Goal: Information Seeking & Learning: Learn about a topic

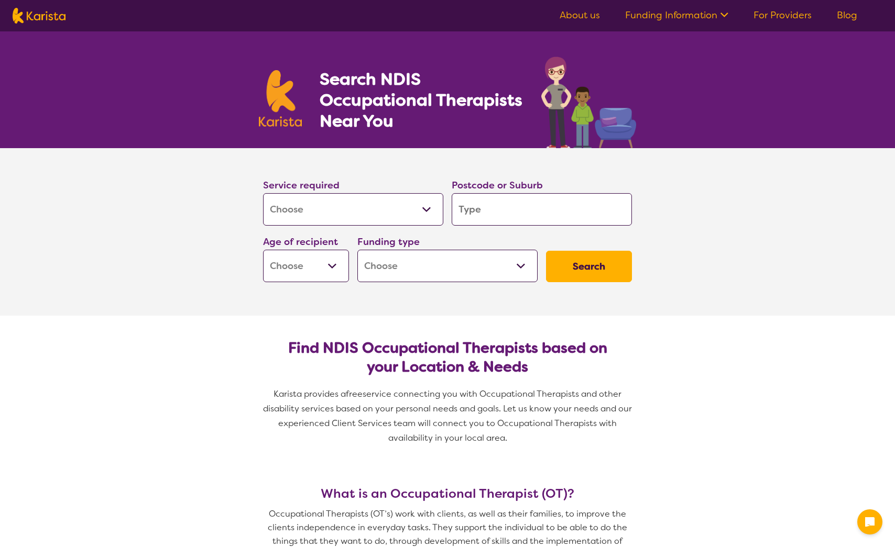
select select "[MEDICAL_DATA]"
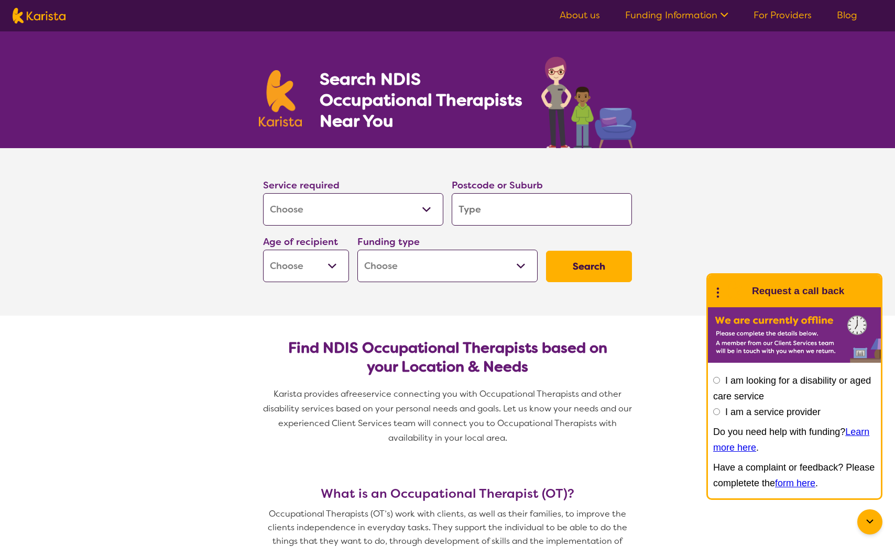
click at [521, 265] on select "Home Care Package (HCP) National Disability Insurance Scheme (NDIS) I don't know" at bounding box center [447, 266] width 180 height 32
select select "HCP"
click at [357, 250] on select "Home Care Package (HCP) National Disability Insurance Scheme (NDIS) I don't know" at bounding box center [447, 266] width 180 height 32
select select "HCP"
click at [331, 266] on select "Early Childhood - 0 to 9 Child - 10 to 11 Adolescent - 12 to 17 Adult - 18 to 6…" at bounding box center [306, 266] width 86 height 32
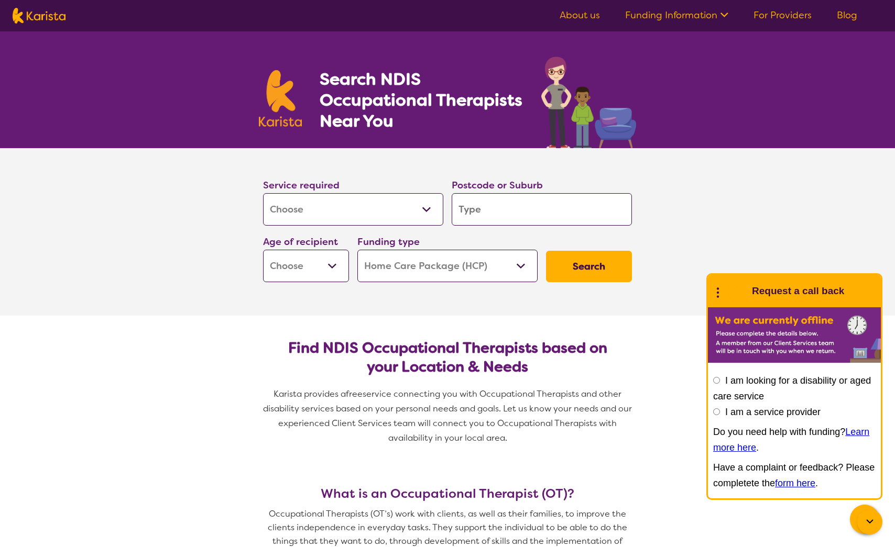
select select "AG"
click at [263, 250] on select "Early Childhood - 0 to 9 Child - 10 to 11 Adolescent - 12 to 17 Adult - 18 to 6…" at bounding box center [306, 266] width 86 height 32
select select "AG"
click at [509, 209] on input "search" at bounding box center [542, 209] width 180 height 32
type input "e"
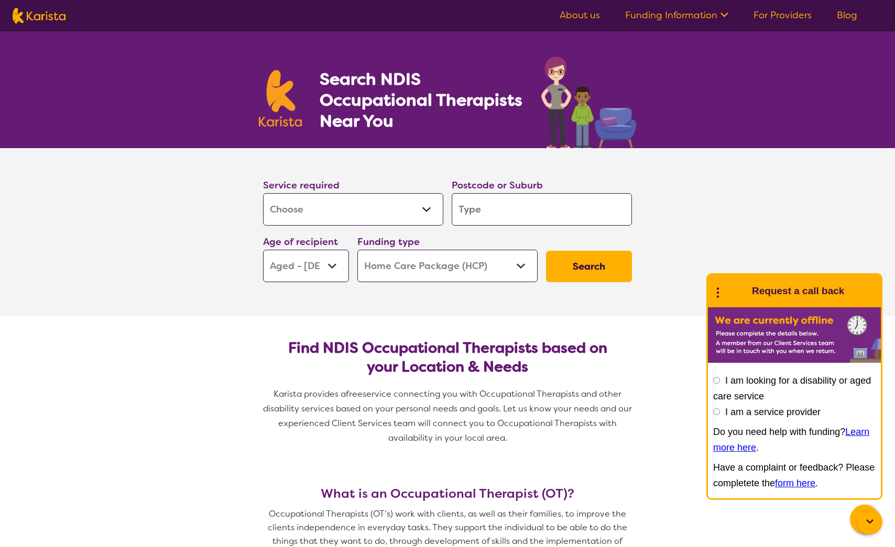
type input "e"
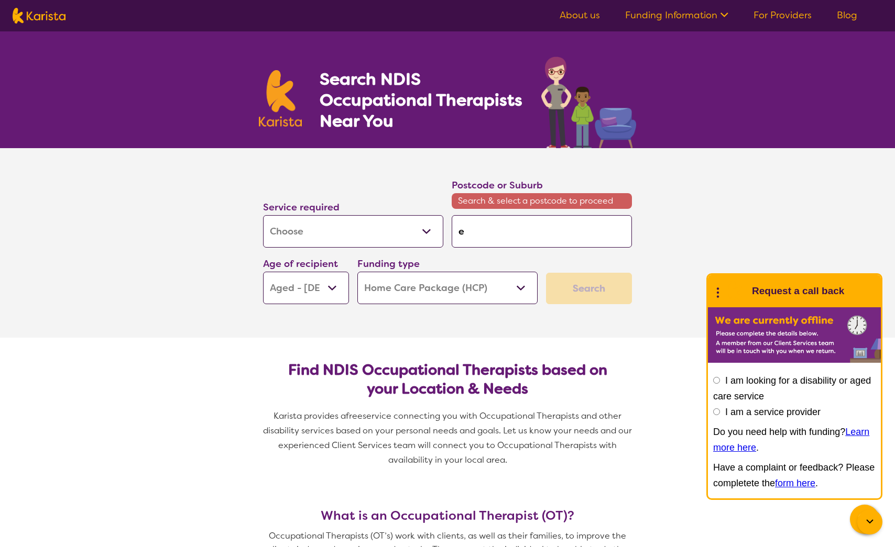
type input "ea"
type input "eas"
type input "east"
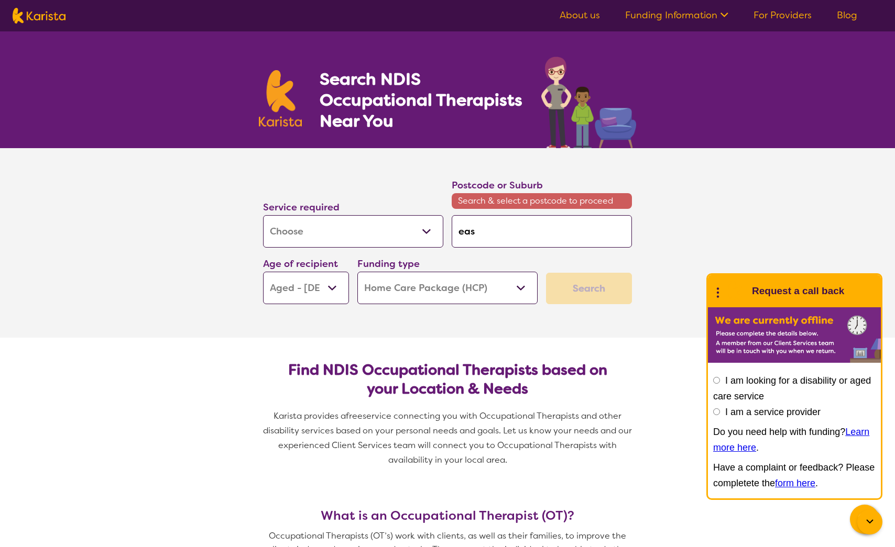
type input "east"
type input "east f"
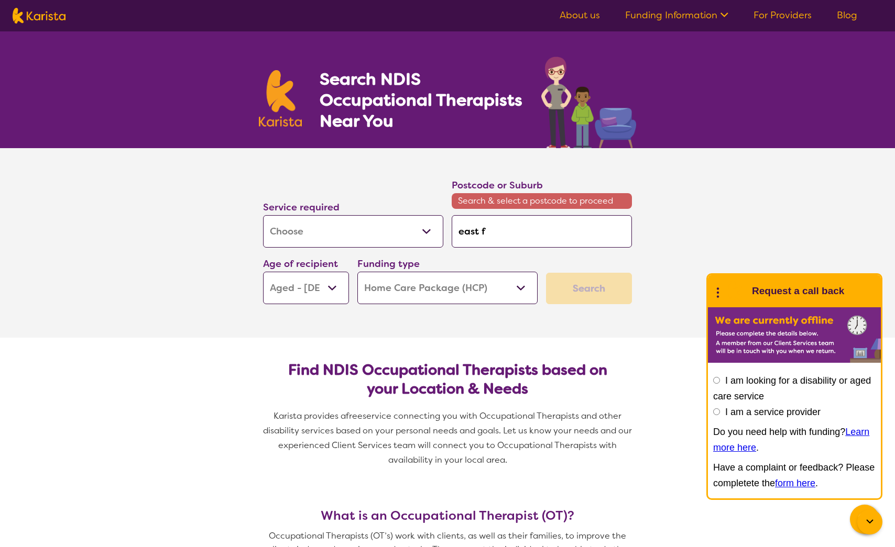
type input "east fr"
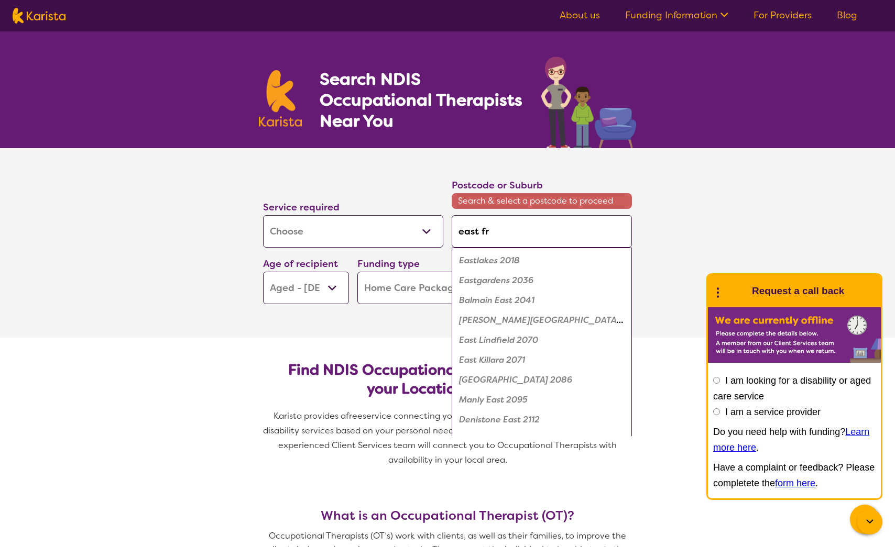
type input "east fre"
type input "east frem"
type input "east frema"
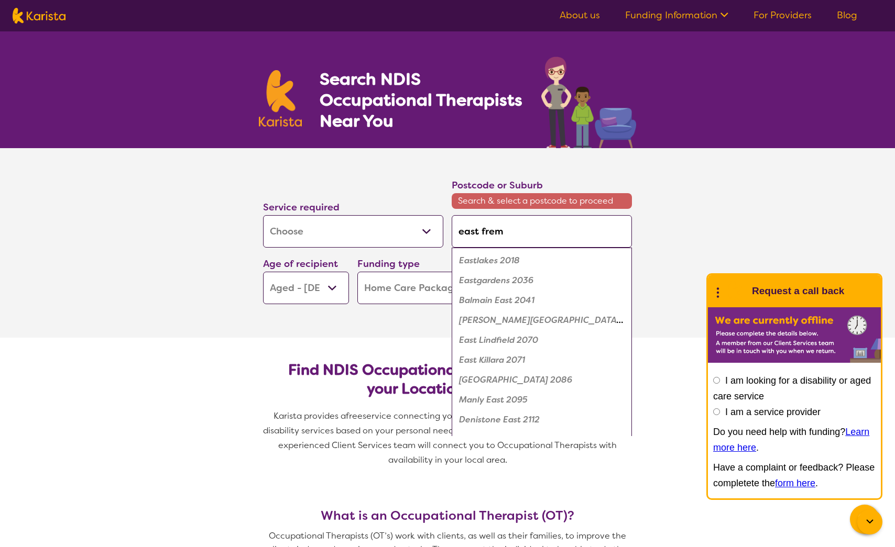
type input "east frema"
type input "east freman"
type input "east fremant"
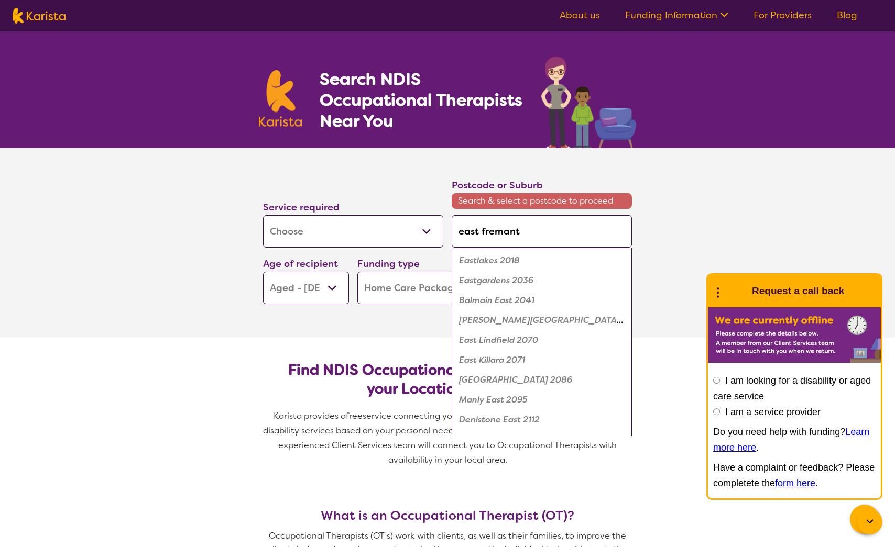
type input "east fremantl"
type input "east fremantle"
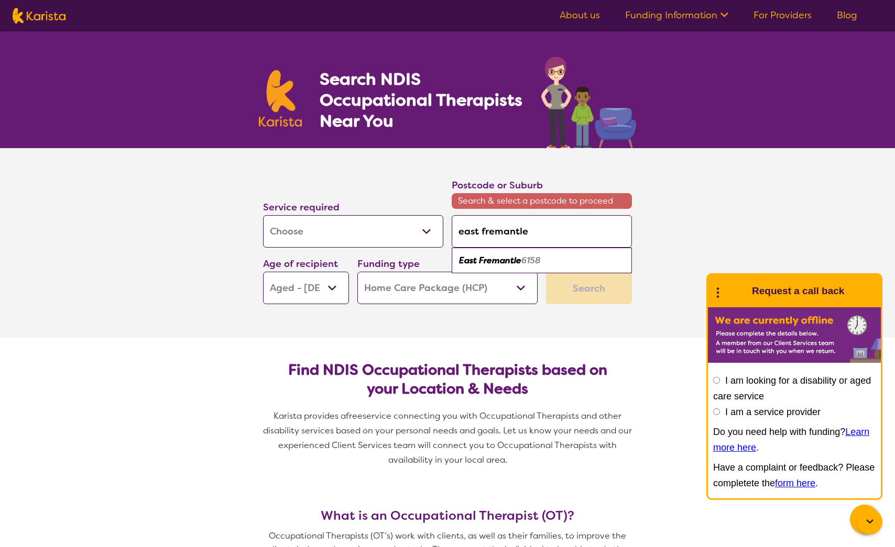
click at [495, 262] on em "East Fremantle" at bounding box center [490, 260] width 62 height 11
type input "6158"
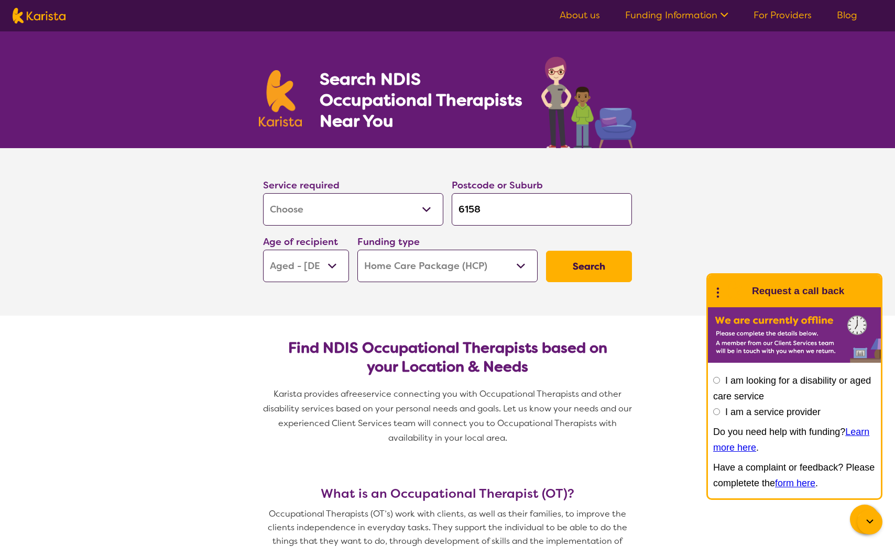
click at [431, 209] on select "Allied Health Assistant Assessment ([MEDICAL_DATA] or [MEDICAL_DATA]) Behaviour…" at bounding box center [353, 209] width 180 height 32
click at [805, 187] on section "Service required Allied Health Assistant Assessment (ADHD or Autism) Behaviour …" at bounding box center [447, 232] width 895 height 168
click at [599, 264] on button "Search" at bounding box center [589, 266] width 86 height 31
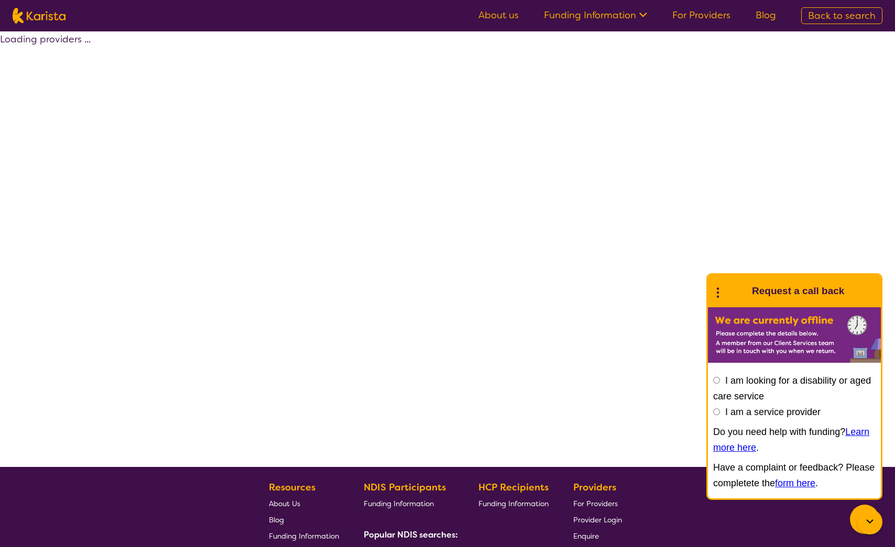
select select "by_score"
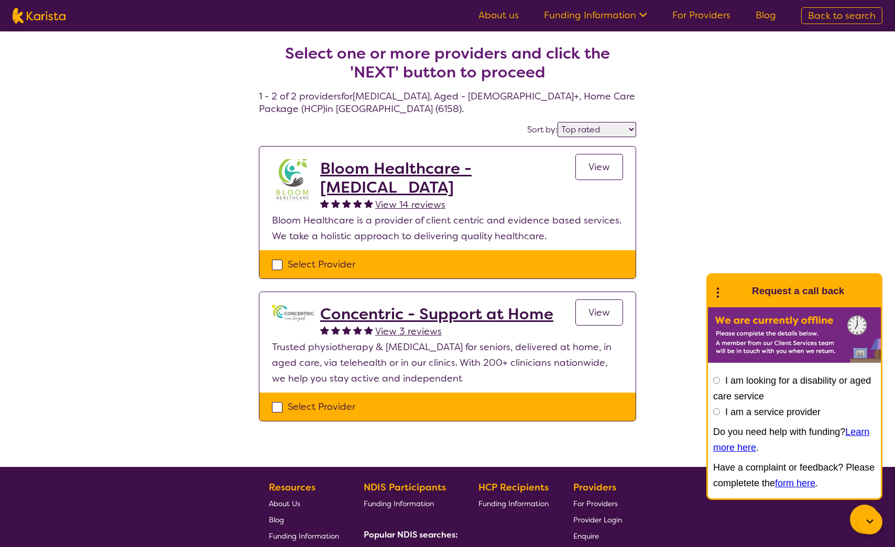
select select "[MEDICAL_DATA]"
select select "AG"
select select "HCP"
select select "[MEDICAL_DATA]"
select select "AG"
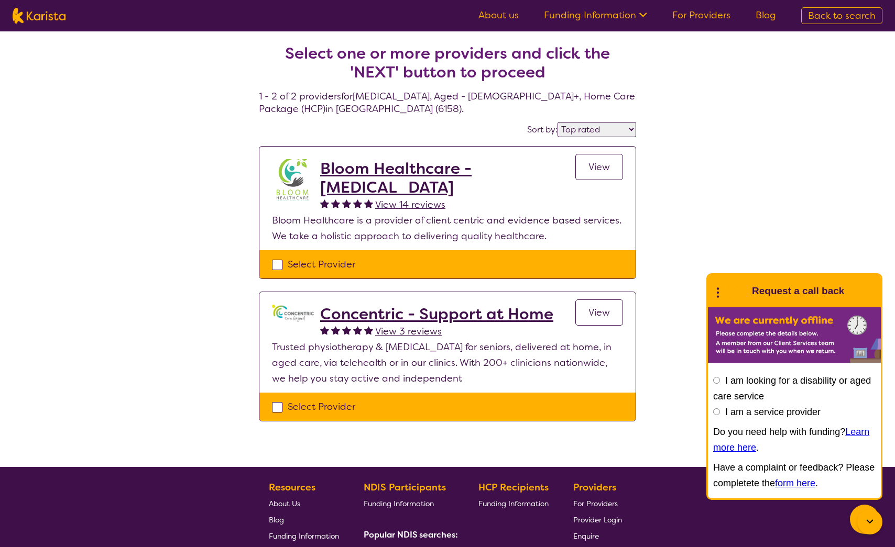
select select "HCP"
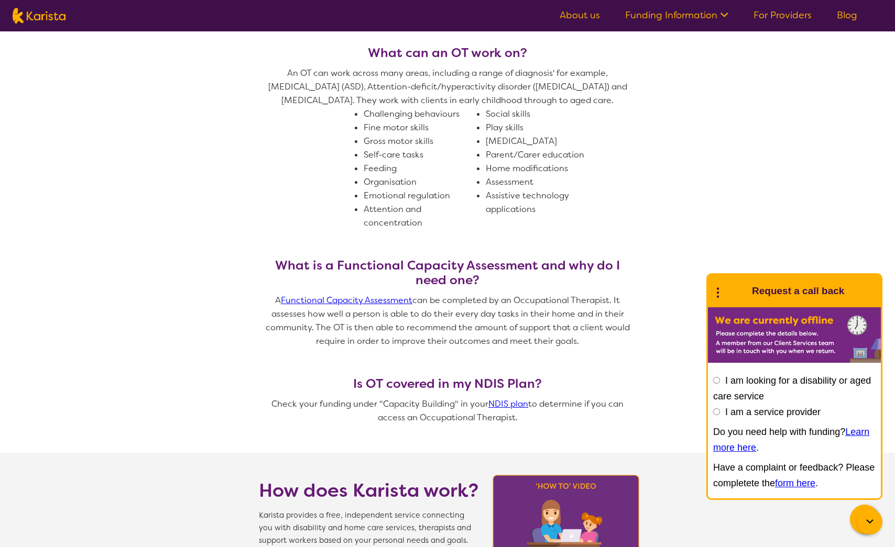
scroll to position [629, 0]
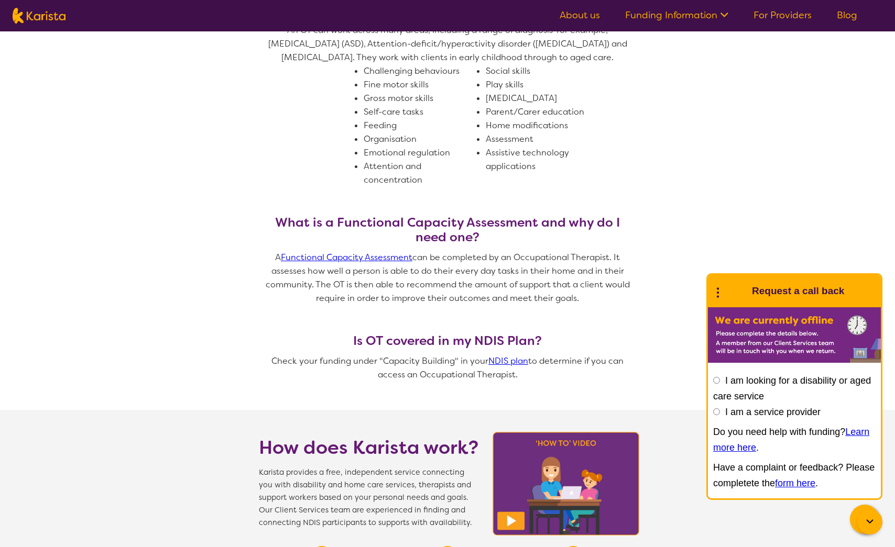
click at [331, 255] on link "Functional Capacity Assessment" at bounding box center [346, 257] width 131 height 11
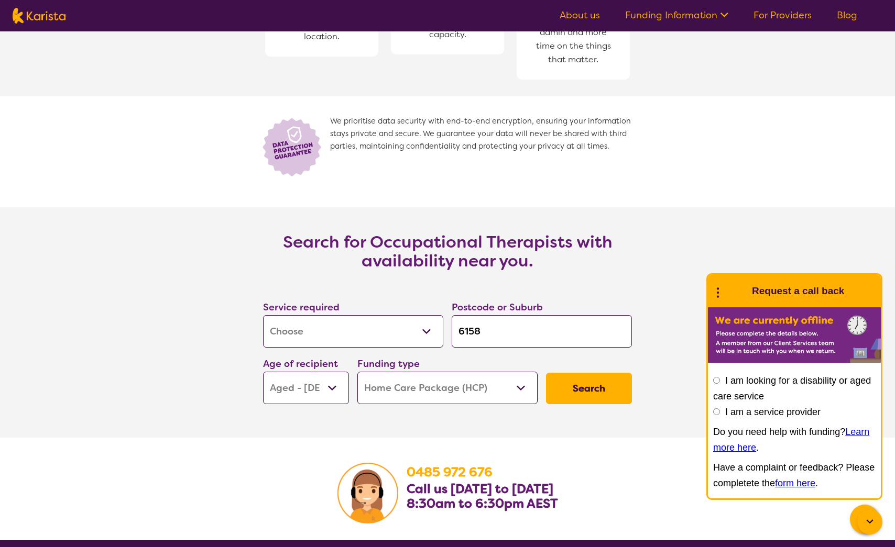
scroll to position [1362, 0]
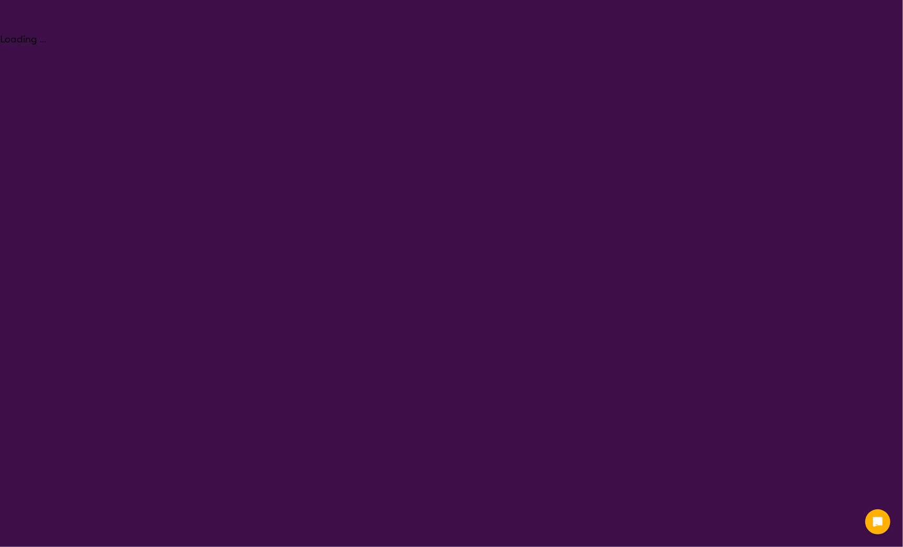
select select "Assessment ([MEDICAL_DATA] or [MEDICAL_DATA])"
select select "AG"
select select "NDIS"
select select "Assessment ([MEDICAL_DATA] or [MEDICAL_DATA])"
select select "AG"
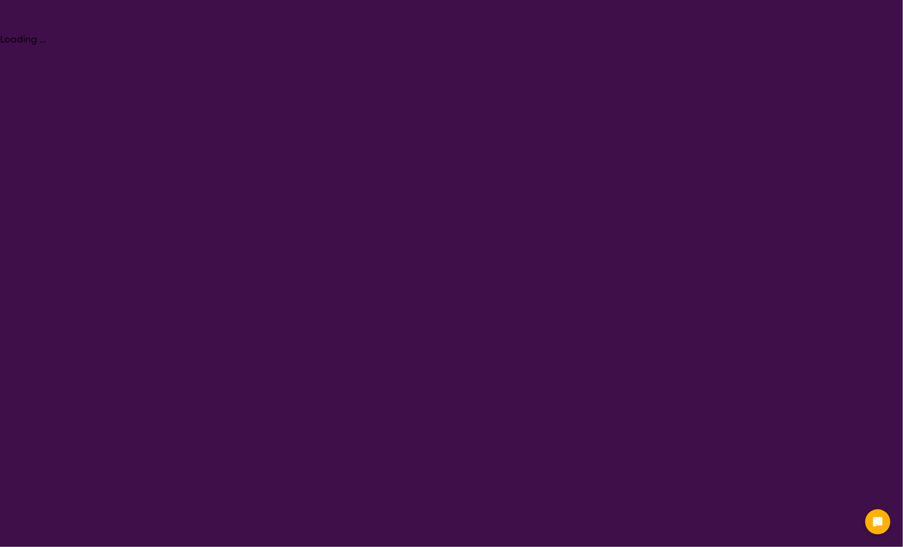
select select "NDIS"
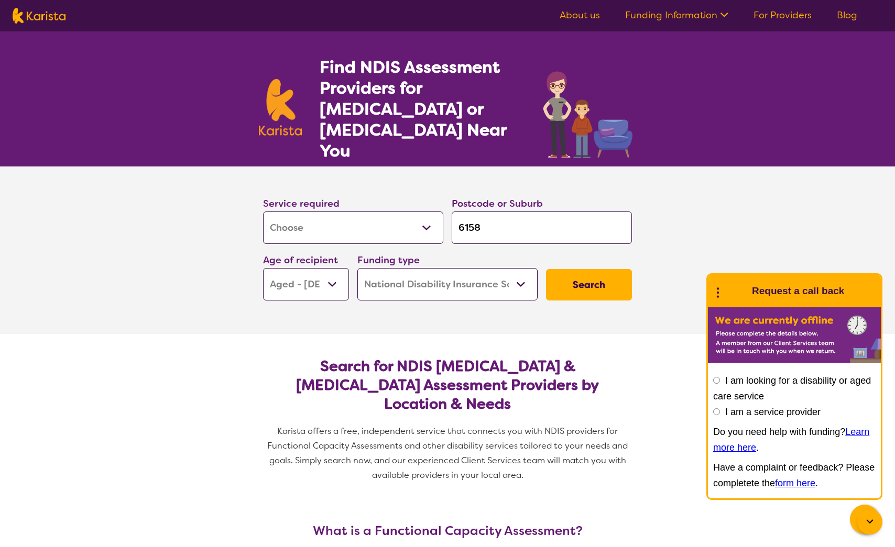
click at [424, 212] on select "Allied Health Assistant Assessment ([MEDICAL_DATA] or [MEDICAL_DATA]) Behaviour…" at bounding box center [353, 228] width 180 height 32
select select "Home Care Package Provider"
click at [263, 212] on select "Allied Health Assistant Assessment ([MEDICAL_DATA] or [MEDICAL_DATA]) Behaviour…" at bounding box center [353, 228] width 180 height 32
select select "Home Care Package Provider"
select select
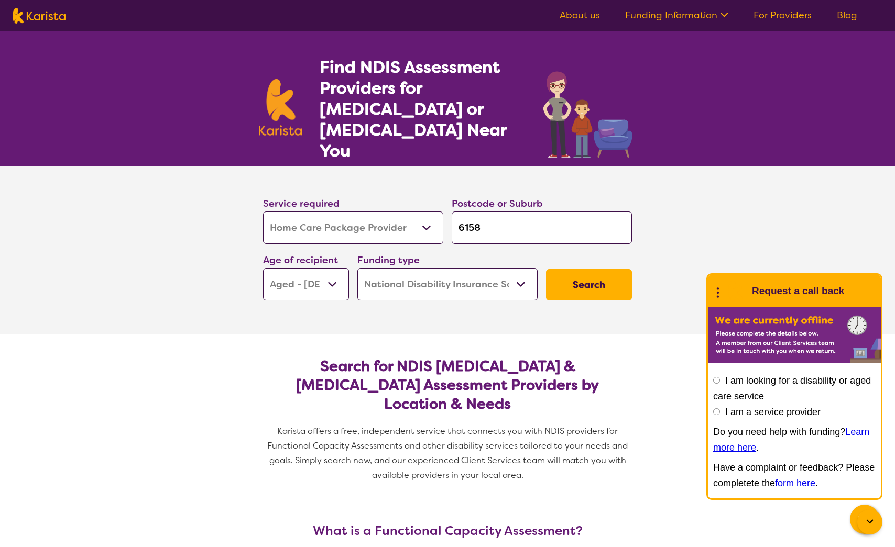
select select
drag, startPoint x: 584, startPoint y: 264, endPoint x: 577, endPoint y: 267, distance: 8.0
click at [584, 269] on button "Search" at bounding box center [589, 284] width 86 height 31
click at [532, 268] on select "Home Care Package - Level 1 Home Care Package - Level 2 Home Care Package - Lev…" at bounding box center [447, 284] width 180 height 32
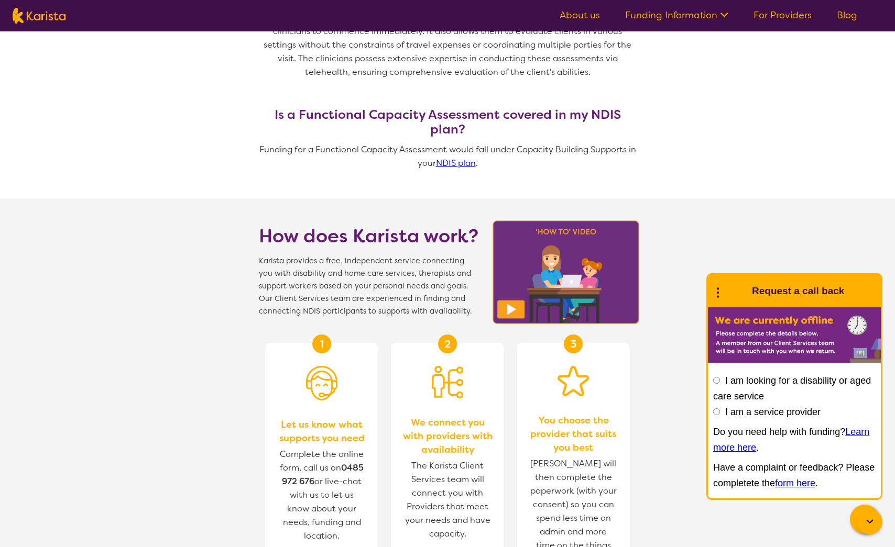
scroll to position [995, 0]
